Goal: Task Accomplishment & Management: Use online tool/utility

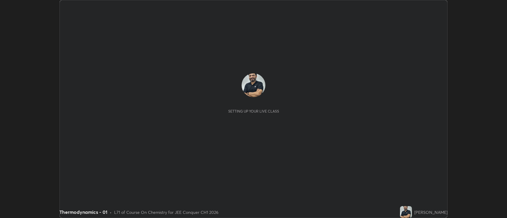
scroll to position [218, 507]
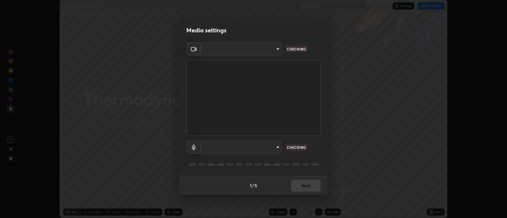
type input "2c539df44b605aa39b17bbacab34c2b800175de7e12b0f96efb5519cb0c2d180"
type input "default"
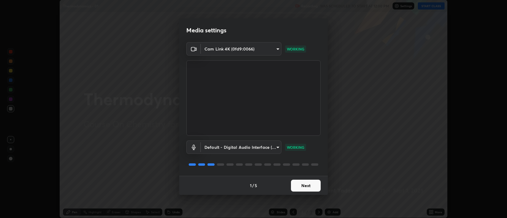
click at [304, 184] on button "Next" at bounding box center [306, 186] width 30 height 12
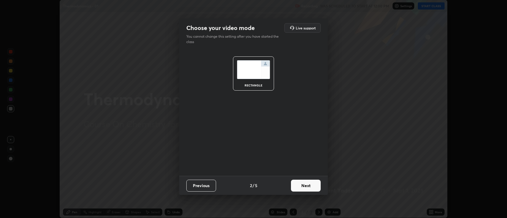
click at [304, 188] on button "Next" at bounding box center [306, 186] width 30 height 12
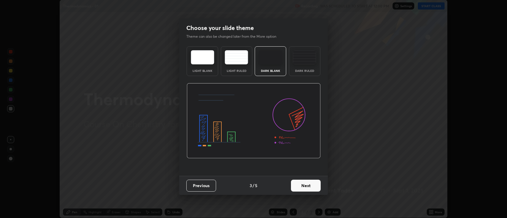
click at [304, 186] on button "Next" at bounding box center [306, 186] width 30 height 12
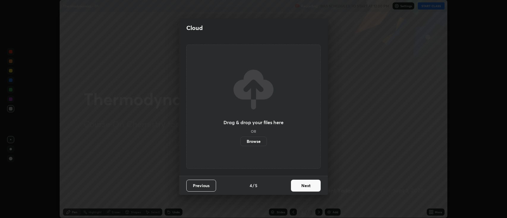
click at [304, 186] on button "Next" at bounding box center [306, 186] width 30 height 12
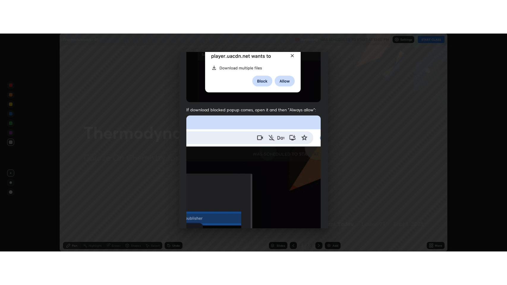
scroll to position [121, 0]
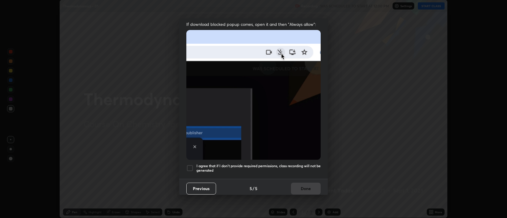
click at [192, 166] on div at bounding box center [189, 168] width 7 height 7
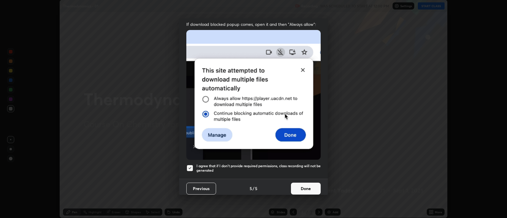
click at [296, 190] on button "Done" at bounding box center [306, 189] width 30 height 12
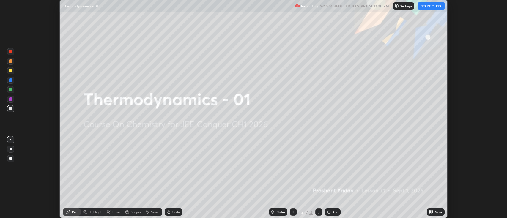
click at [429, 214] on div "More" at bounding box center [436, 212] width 18 height 7
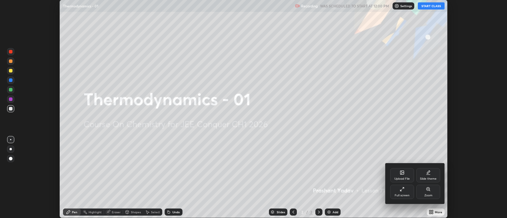
click at [409, 191] on div "Full screen" at bounding box center [402, 192] width 24 height 14
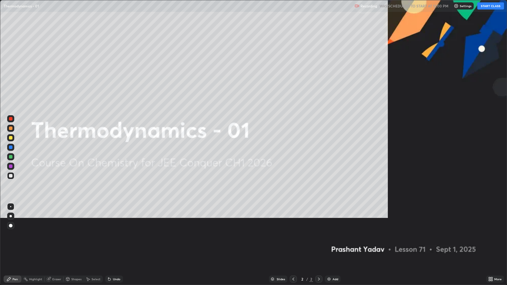
scroll to position [285, 507]
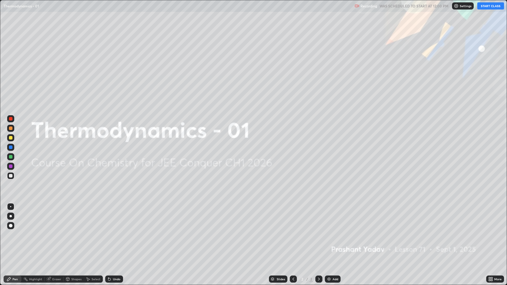
click at [487, 6] on button "START CLASS" at bounding box center [490, 5] width 27 height 7
click at [330, 218] on img at bounding box center [329, 279] width 5 height 5
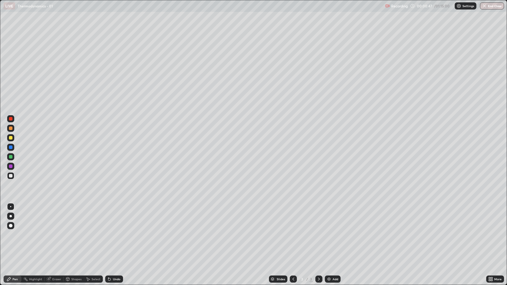
click at [119, 218] on div "Undo" at bounding box center [116, 279] width 7 height 3
click at [11, 216] on div at bounding box center [11, 216] width 2 height 2
click at [11, 138] on div at bounding box center [11, 138] width 4 height 4
click at [9, 176] on div at bounding box center [11, 176] width 4 height 4
click at [329, 218] on img at bounding box center [329, 279] width 5 height 5
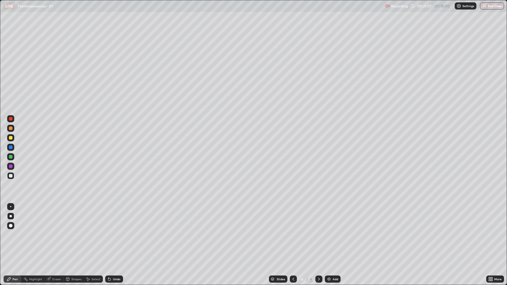
click at [114, 218] on div "Undo" at bounding box center [114, 279] width 18 height 7
click at [116, 218] on div "Undo" at bounding box center [113, 280] width 20 height 12
click at [117, 218] on div "Undo" at bounding box center [116, 279] width 7 height 3
click at [117, 218] on div "Undo" at bounding box center [114, 279] width 18 height 7
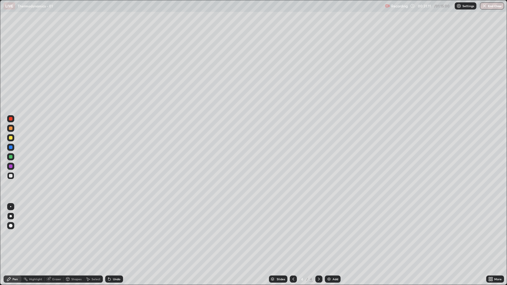
click at [119, 218] on div "Undo" at bounding box center [113, 280] width 20 height 12
click at [329, 218] on div "Add" at bounding box center [333, 279] width 16 height 7
click at [56, 218] on div "Eraser" at bounding box center [56, 279] width 9 height 3
click at [17, 218] on div "Pen" at bounding box center [14, 279] width 5 height 3
click at [12, 137] on div at bounding box center [11, 138] width 4 height 4
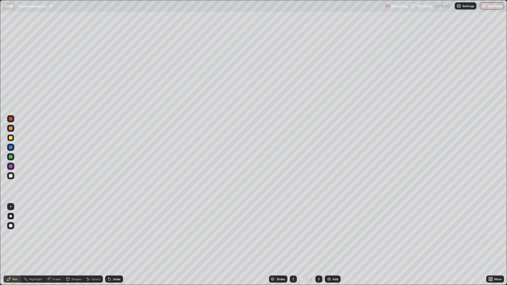
click at [11, 178] on div at bounding box center [10, 175] width 7 height 7
click at [12, 139] on div at bounding box center [11, 138] width 4 height 4
click at [328, 218] on img at bounding box center [329, 279] width 5 height 5
click at [10, 177] on div at bounding box center [11, 176] width 4 height 4
click at [114, 218] on div "Undo" at bounding box center [114, 279] width 18 height 7
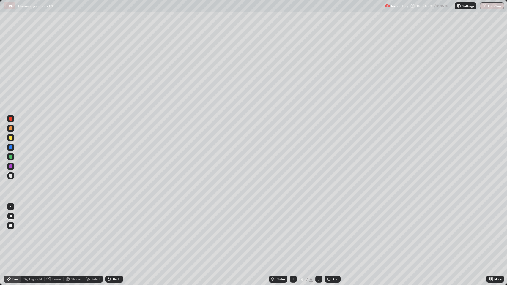
click at [112, 218] on div "Undo" at bounding box center [114, 279] width 18 height 7
click at [110, 218] on icon at bounding box center [109, 279] width 5 height 5
click at [109, 218] on div "Undo" at bounding box center [113, 280] width 20 height 12
click at [110, 218] on div "Undo" at bounding box center [113, 280] width 20 height 12
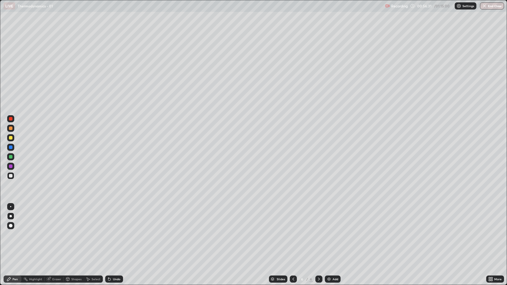
click at [109, 218] on icon at bounding box center [109, 279] width 5 height 5
click at [110, 218] on div "Undo" at bounding box center [113, 280] width 20 height 12
click at [111, 218] on div "Undo" at bounding box center [113, 280] width 20 height 12
click at [113, 218] on div "Undo" at bounding box center [113, 280] width 20 height 12
click at [53, 218] on div "Eraser" at bounding box center [54, 279] width 19 height 7
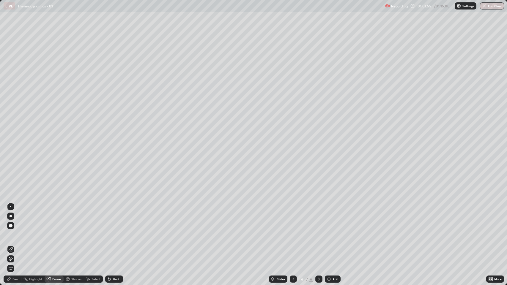
click at [13, 218] on div "Pen" at bounding box center [14, 279] width 5 height 3
click at [56, 218] on div "Eraser" at bounding box center [54, 279] width 19 height 7
click at [16, 218] on div "Pen" at bounding box center [14, 279] width 5 height 3
click at [57, 218] on div "Eraser" at bounding box center [56, 279] width 9 height 3
click at [15, 218] on div "Pen" at bounding box center [14, 279] width 5 height 3
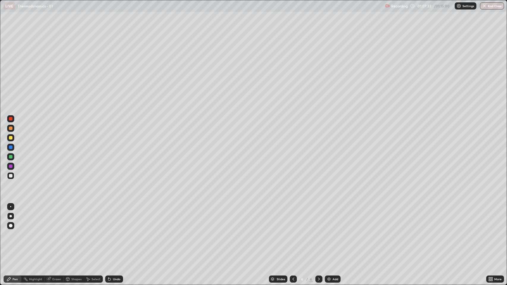
click at [10, 139] on div at bounding box center [11, 138] width 4 height 4
click at [117, 218] on div "Undo" at bounding box center [116, 279] width 7 height 3
click at [119, 218] on div "Undo" at bounding box center [116, 279] width 7 height 3
click at [121, 218] on div "Undo" at bounding box center [114, 279] width 18 height 7
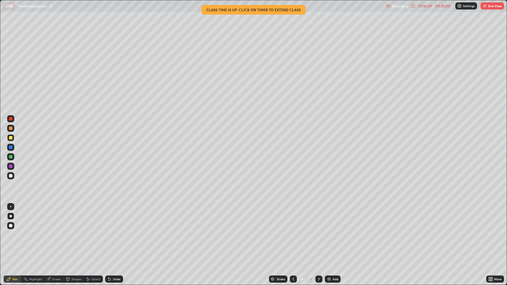
click at [328, 218] on img at bounding box center [329, 279] width 5 height 5
click at [412, 7] on icon at bounding box center [413, 6] width 4 height 4
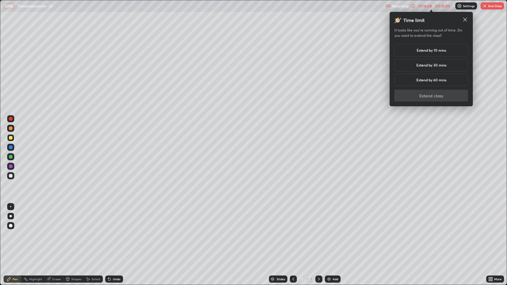
click at [441, 51] on h5 "Extend by 10 mins" at bounding box center [431, 50] width 29 height 5
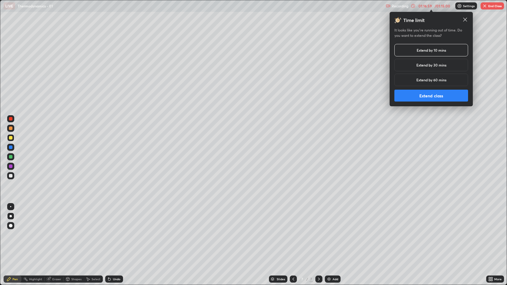
click at [437, 96] on button "Extend class" at bounding box center [432, 96] width 74 height 12
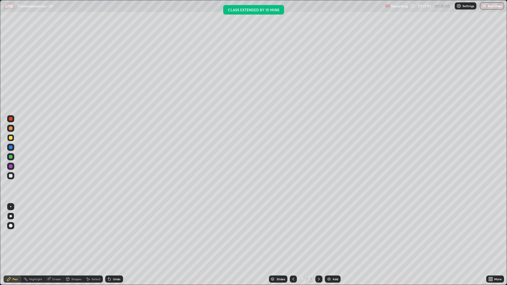
click at [11, 177] on div at bounding box center [11, 176] width 4 height 4
click at [10, 158] on div at bounding box center [11, 157] width 4 height 4
click at [10, 176] on div at bounding box center [11, 176] width 4 height 4
click at [110, 218] on icon at bounding box center [109, 279] width 5 height 5
click at [111, 218] on div "Undo" at bounding box center [114, 279] width 18 height 7
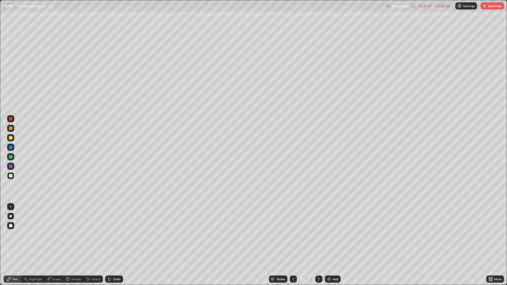
click at [496, 6] on button "End Class" at bounding box center [492, 5] width 23 height 7
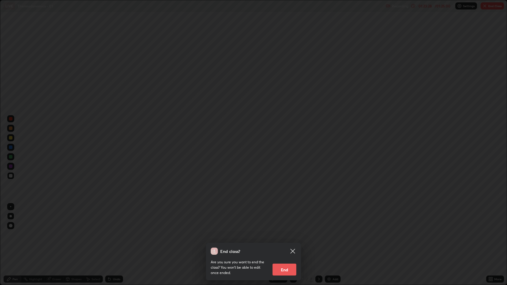
click at [272, 218] on div "End class?" at bounding box center [250, 251] width 78 height 7
click at [284, 218] on button "End" at bounding box center [285, 270] width 24 height 12
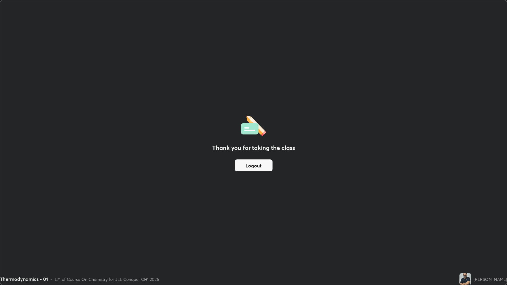
click at [260, 164] on button "Logout" at bounding box center [254, 166] width 38 height 12
click at [253, 166] on button "Logout" at bounding box center [254, 166] width 38 height 12
